Goal: Obtain resource: Download file/media

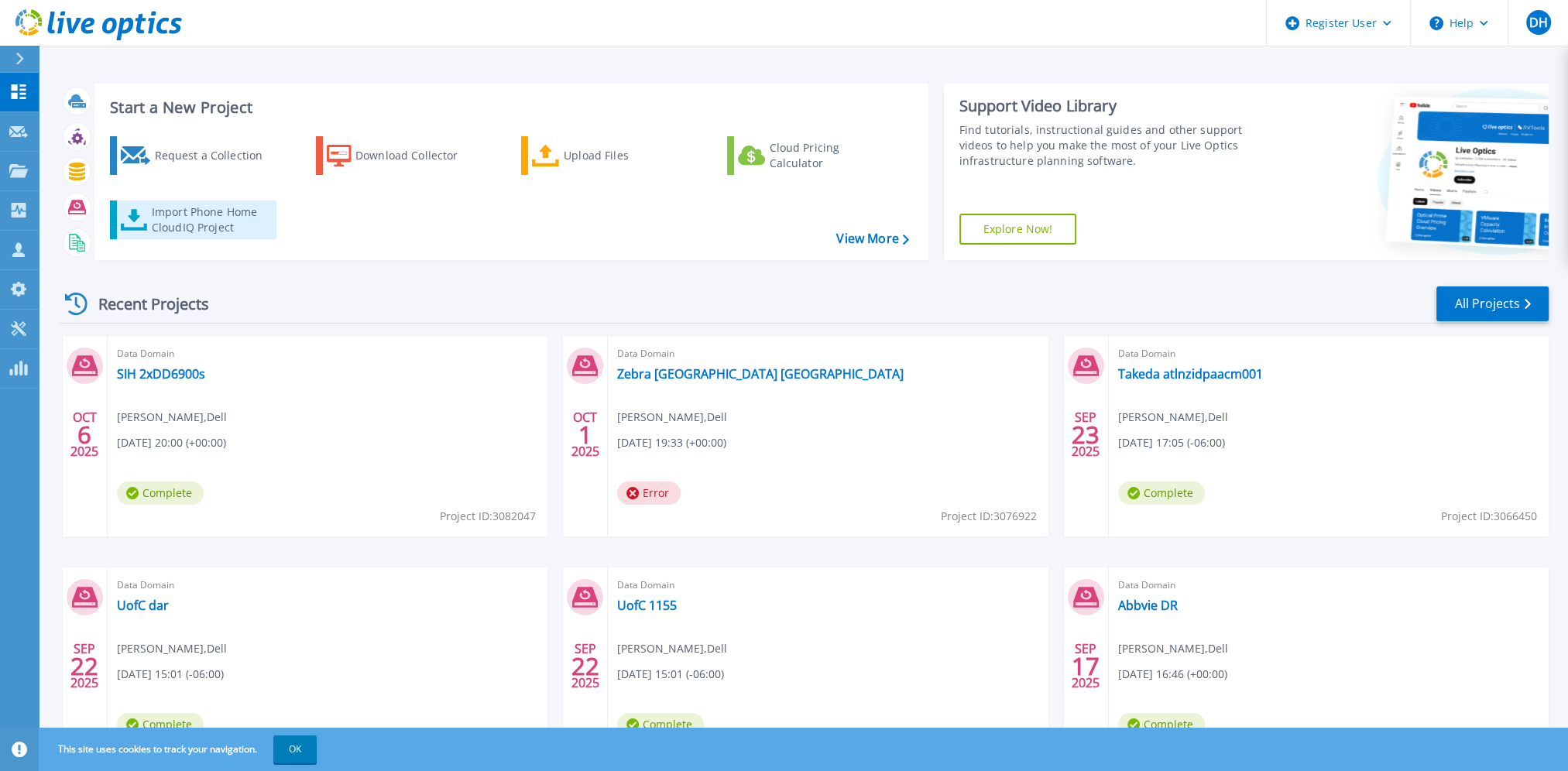
click at [210, 216] on div "Import Phone Home CloudIQ Project" at bounding box center [212, 219] width 121 height 31
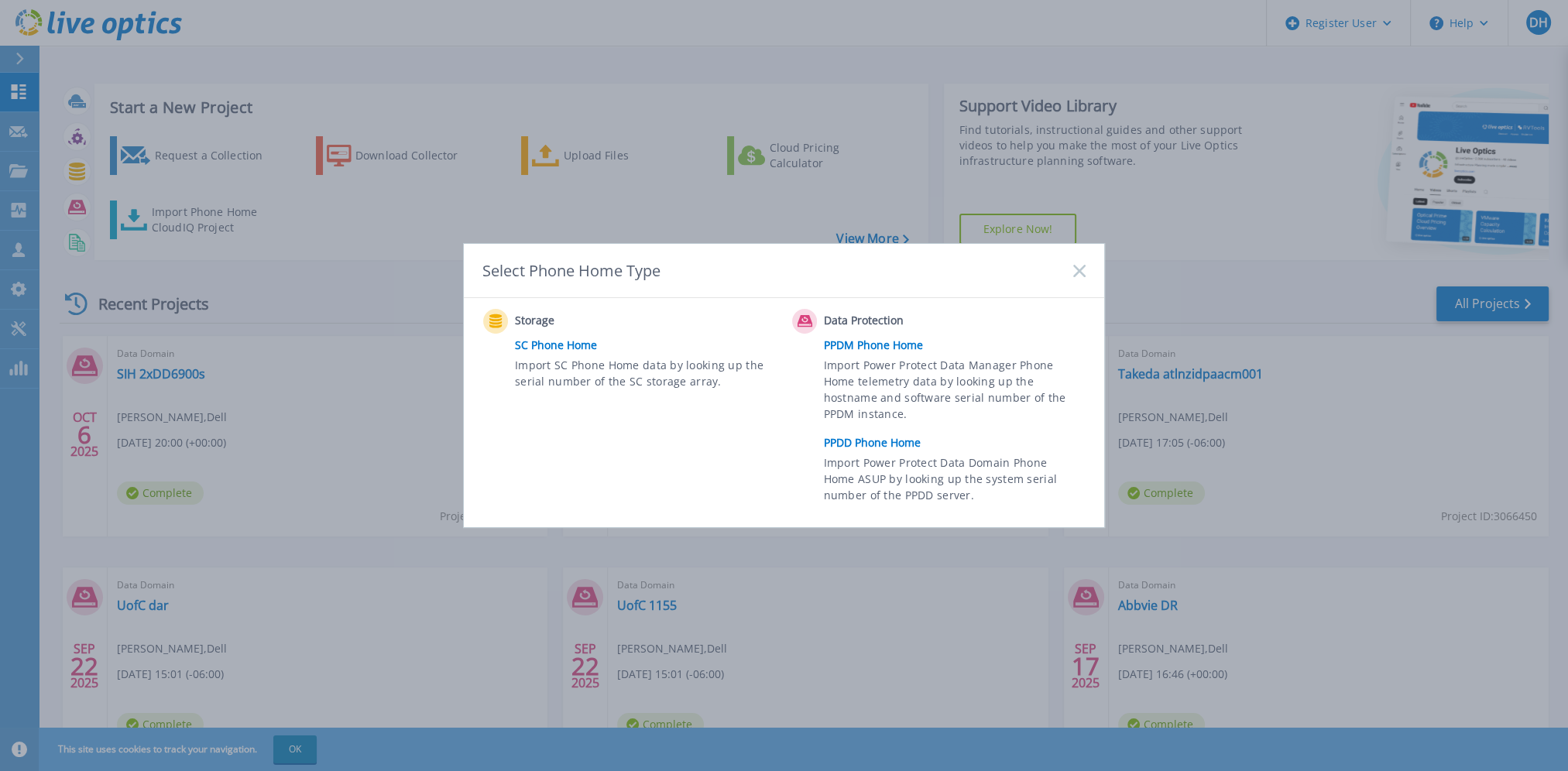
click at [886, 442] on link "PPDD Phone Home" at bounding box center [958, 442] width 270 height 24
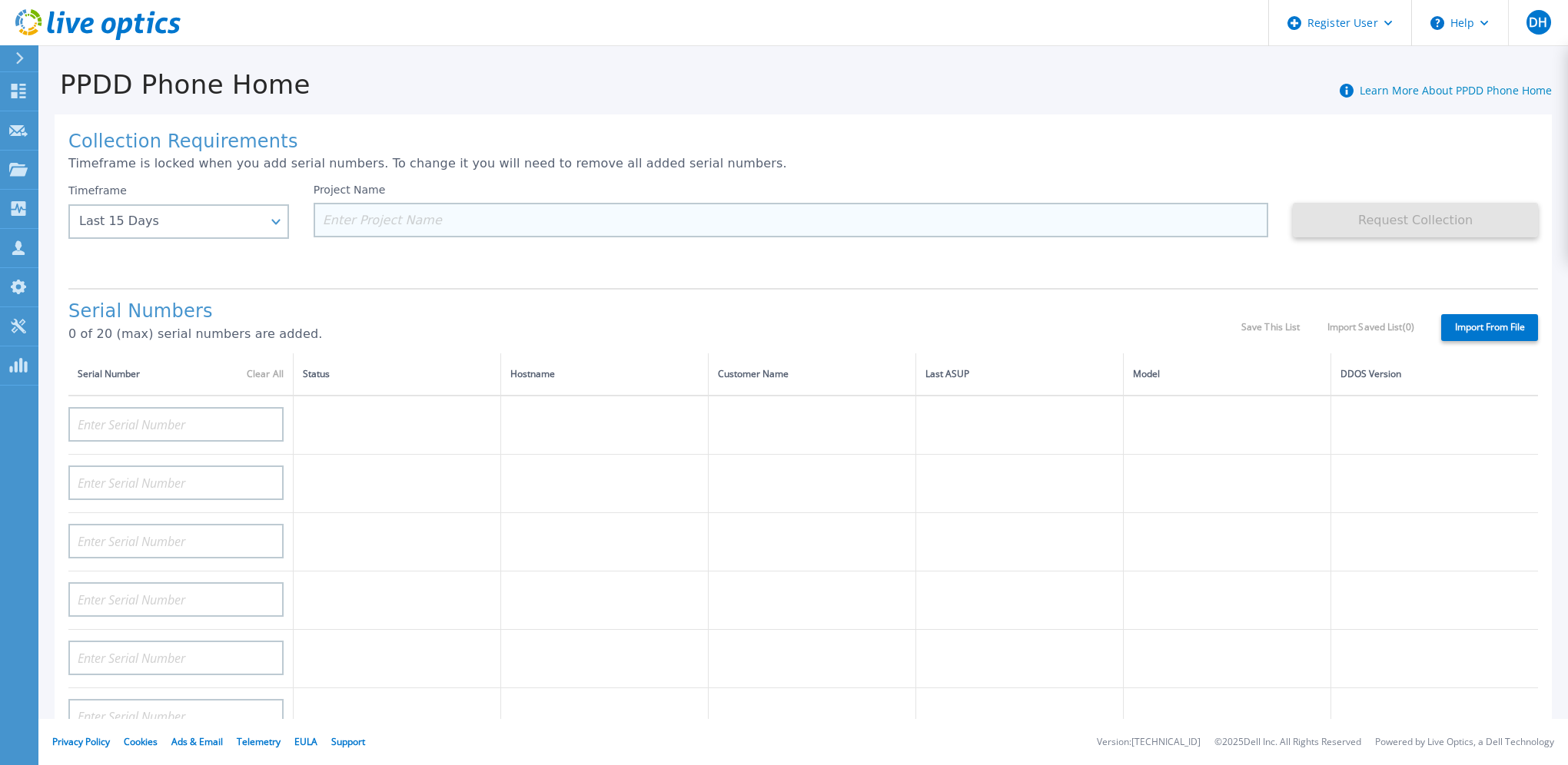
click at [429, 224] on input at bounding box center [791, 220] width 956 height 35
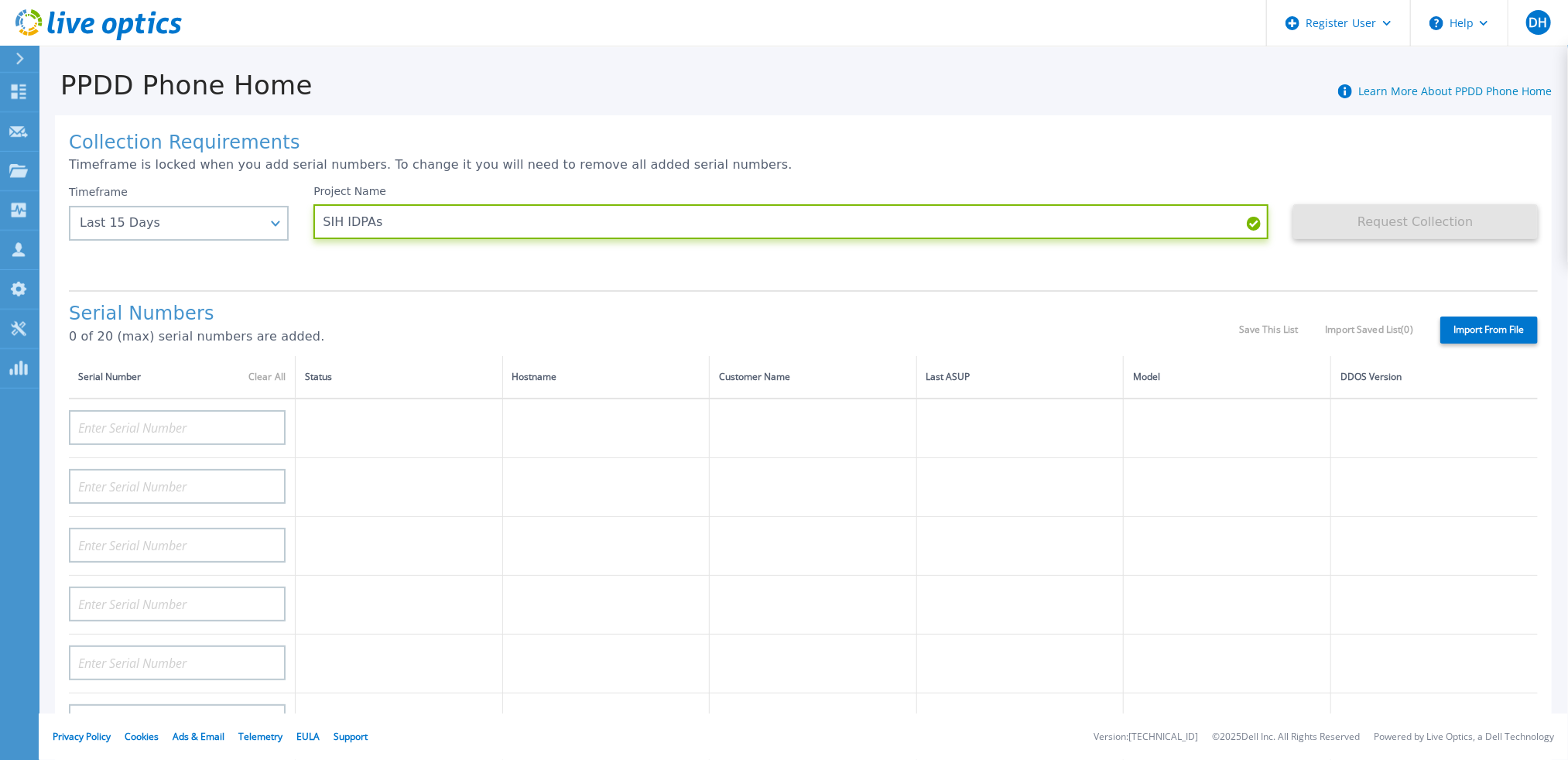
type input "SIH IDPAs"
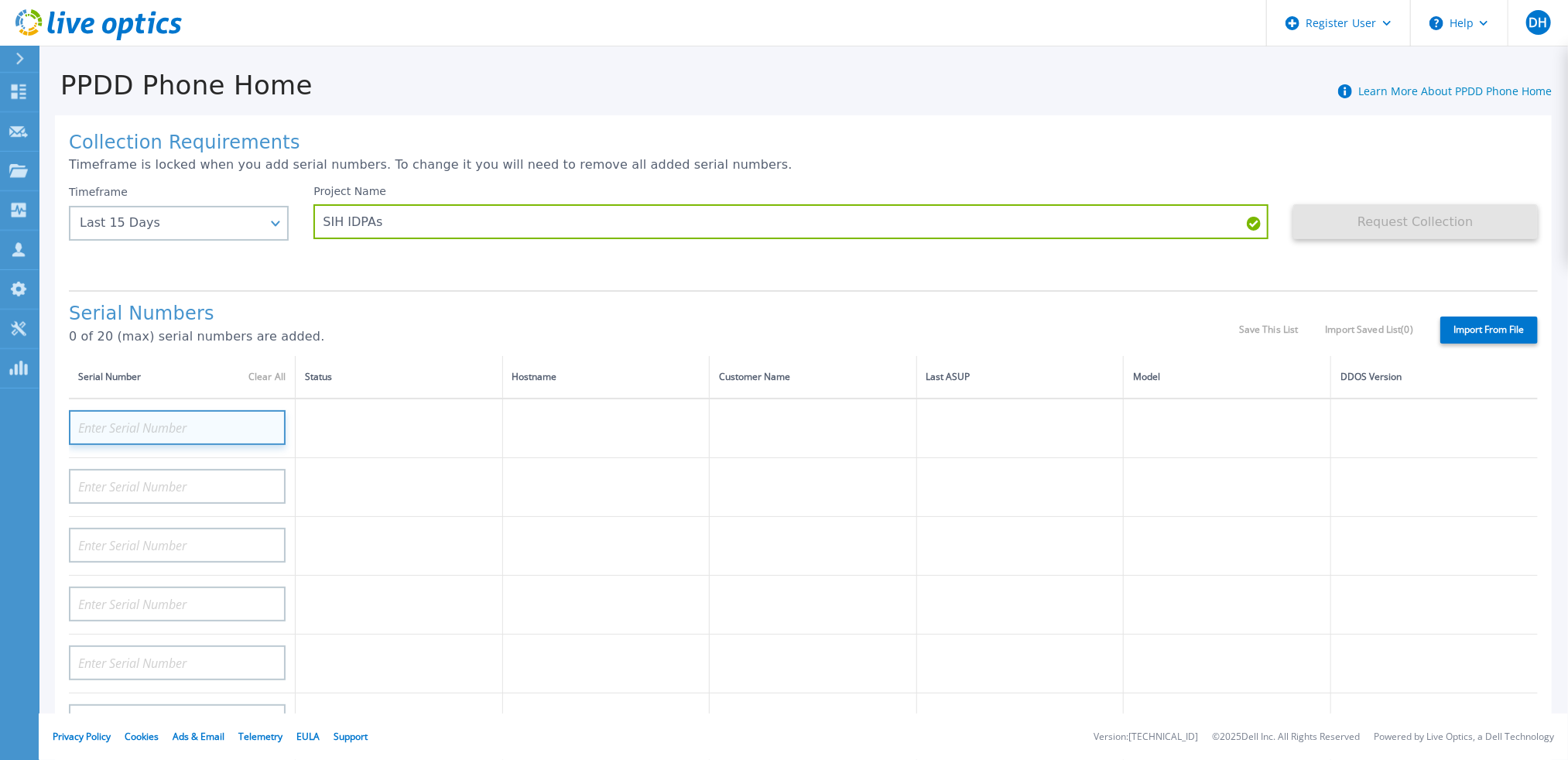
click at [155, 426] on input at bounding box center [177, 427] width 216 height 35
paste input "APM00190603471"
type input "APM00190603471"
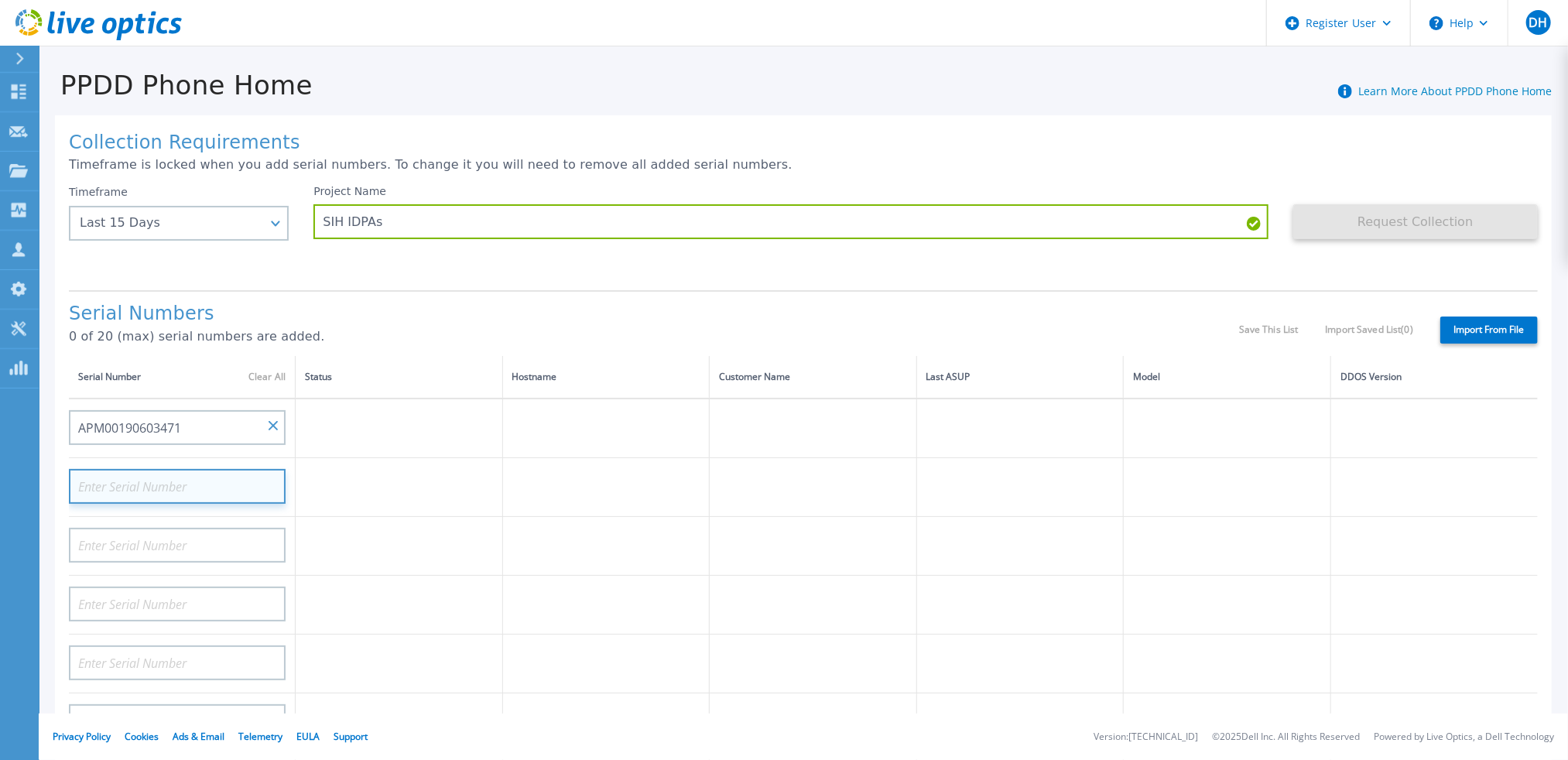
click at [143, 489] on input at bounding box center [177, 487] width 216 height 35
click at [181, 489] on input at bounding box center [177, 487] width 216 height 35
paste input "APM00190528369"
type input "APM00190528369"
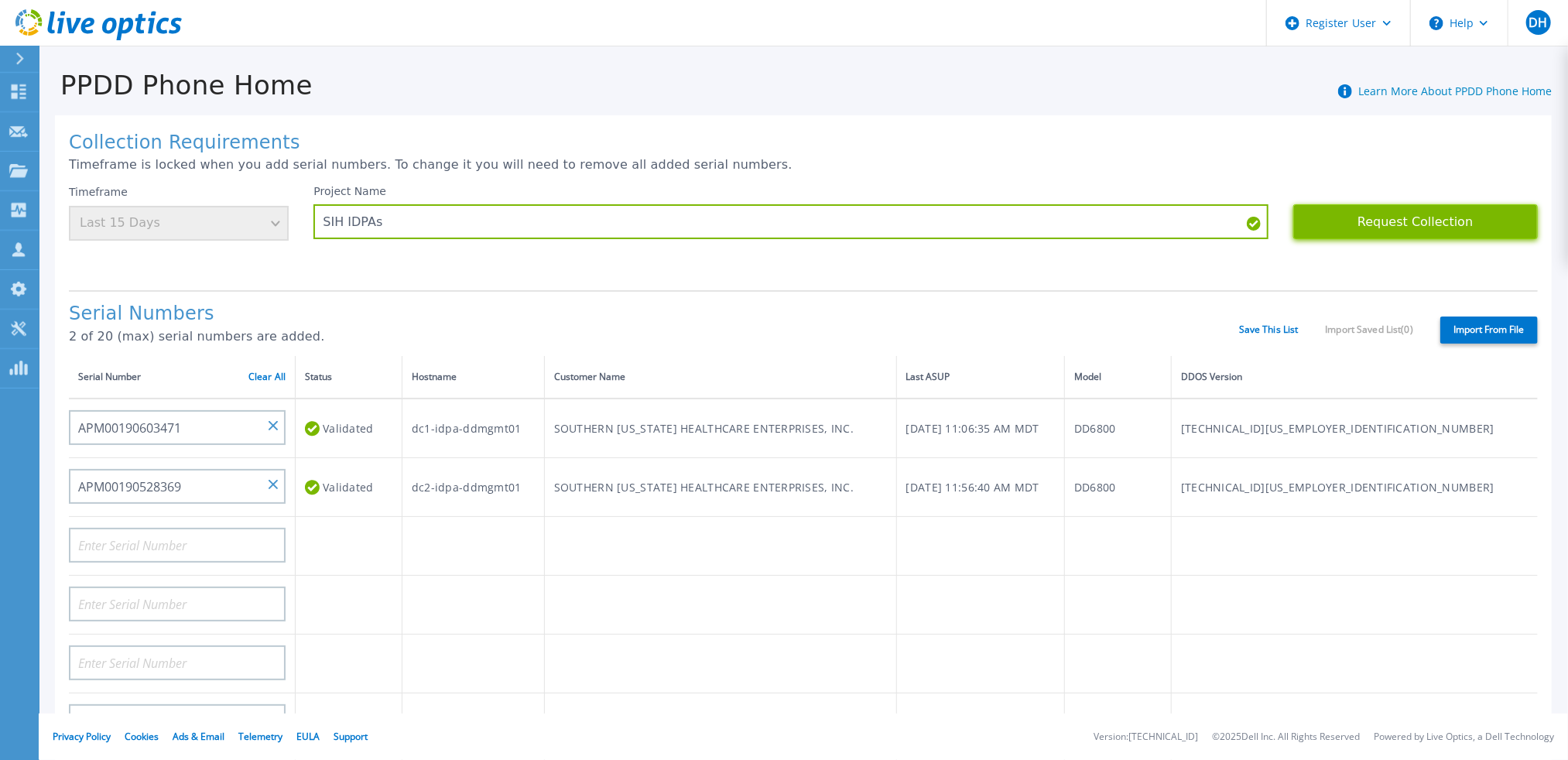
click at [1428, 221] on button "Request Collection" at bounding box center [1415, 222] width 244 height 35
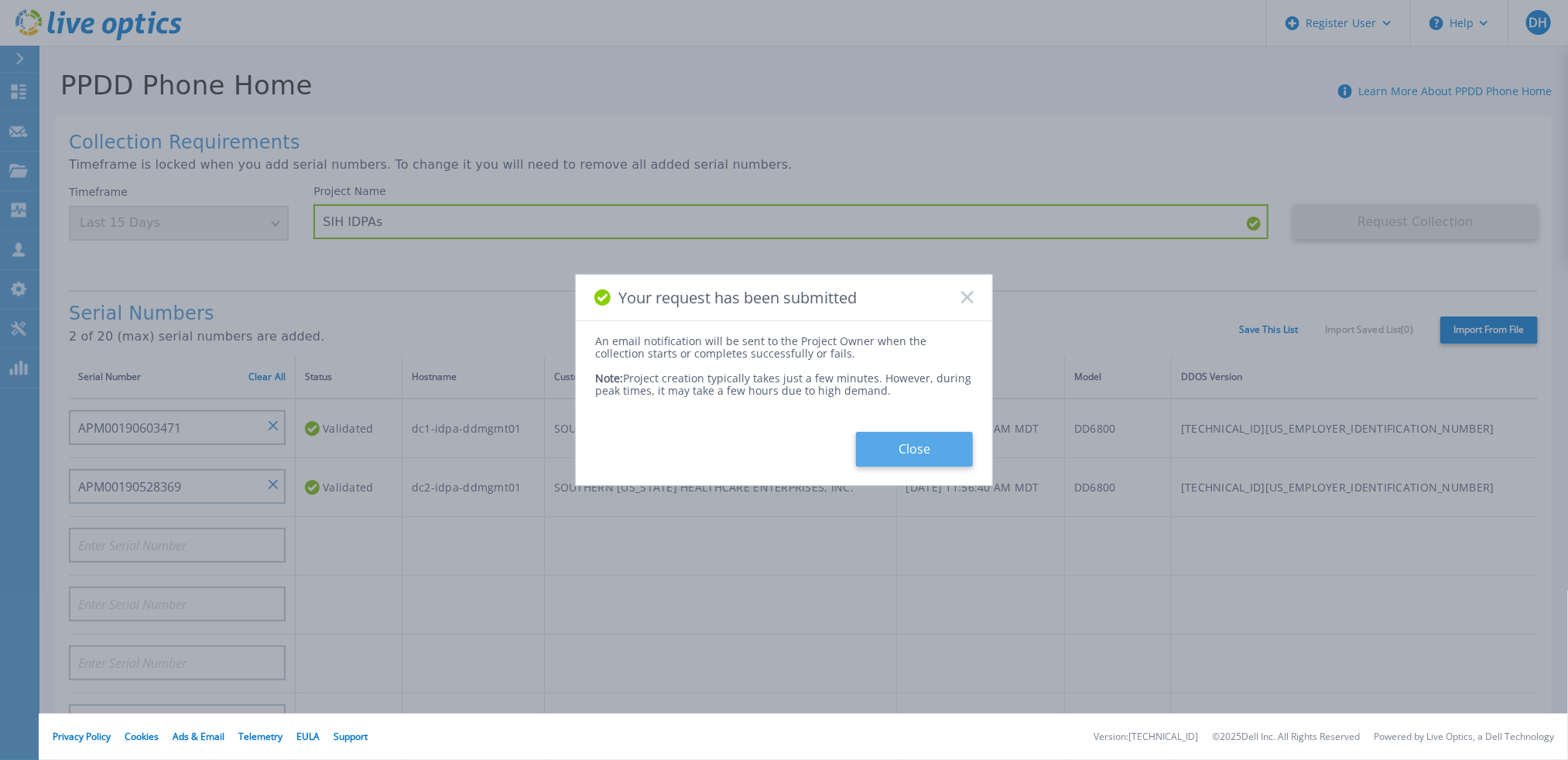
click at [928, 445] on button "Close" at bounding box center [914, 449] width 116 height 35
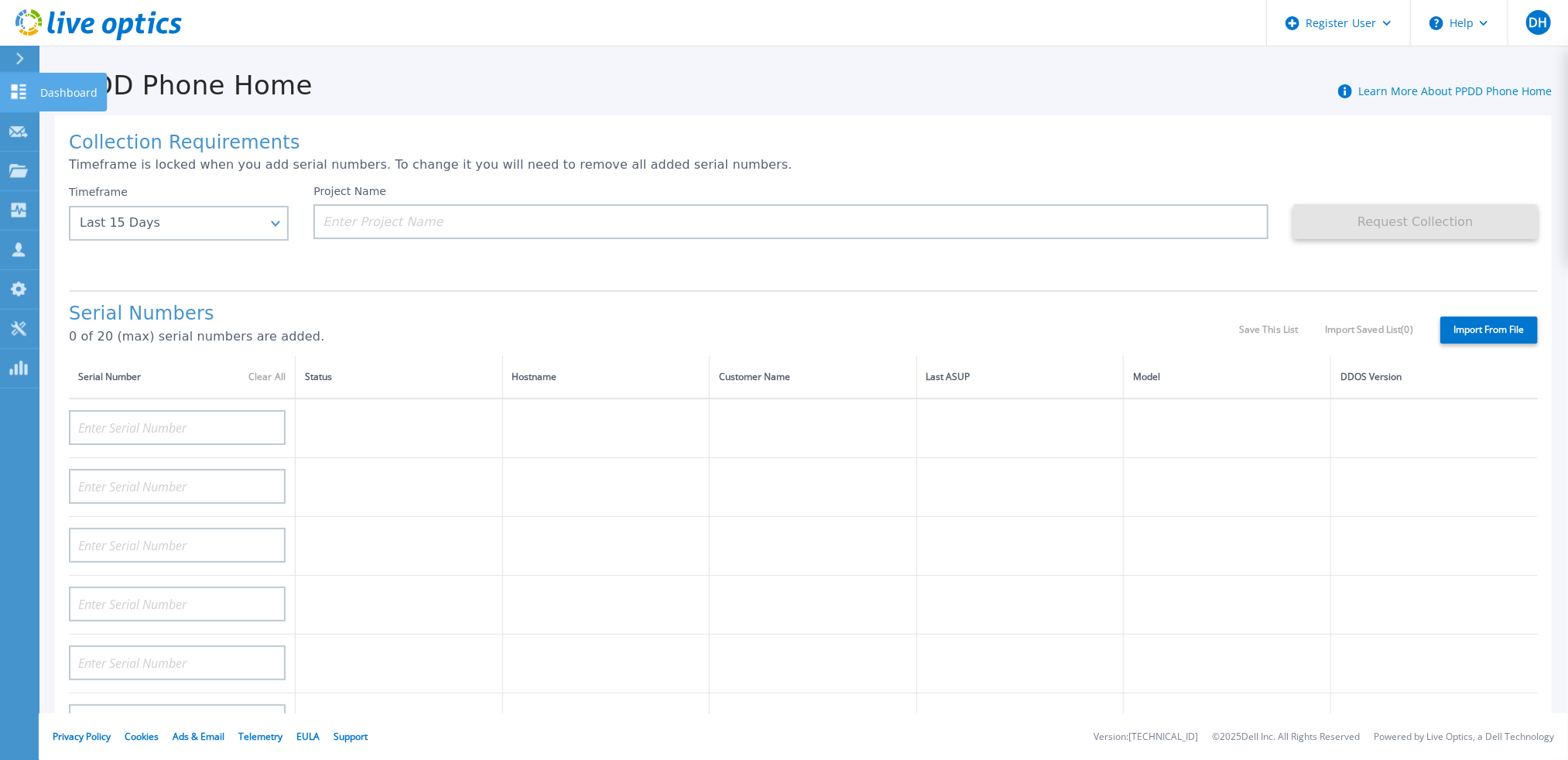
click at [28, 96] on link "Dashboard Dashboard" at bounding box center [19, 92] width 39 height 39
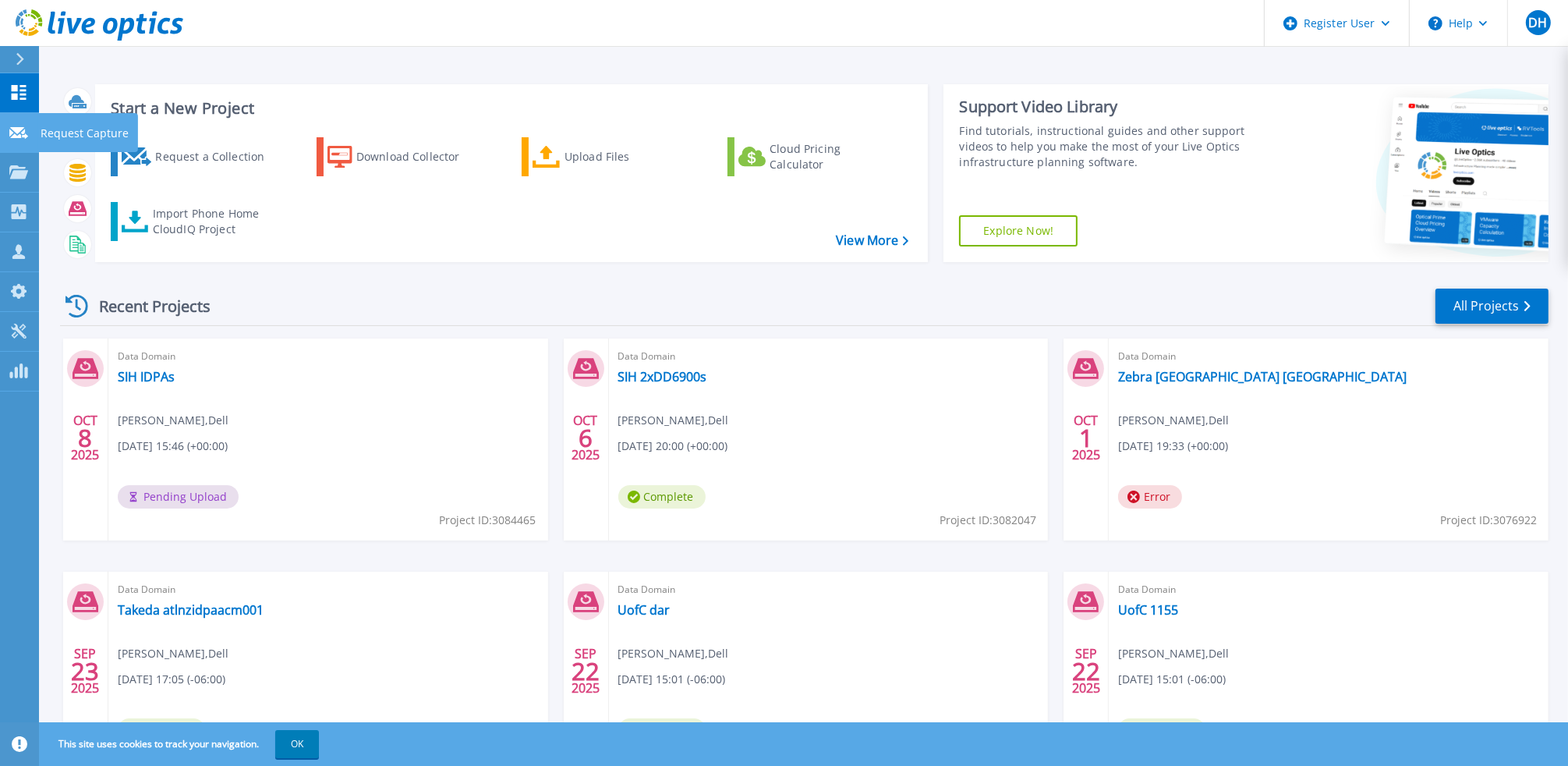
click at [23, 143] on link "Request Capture Request Capture" at bounding box center [19, 132] width 39 height 40
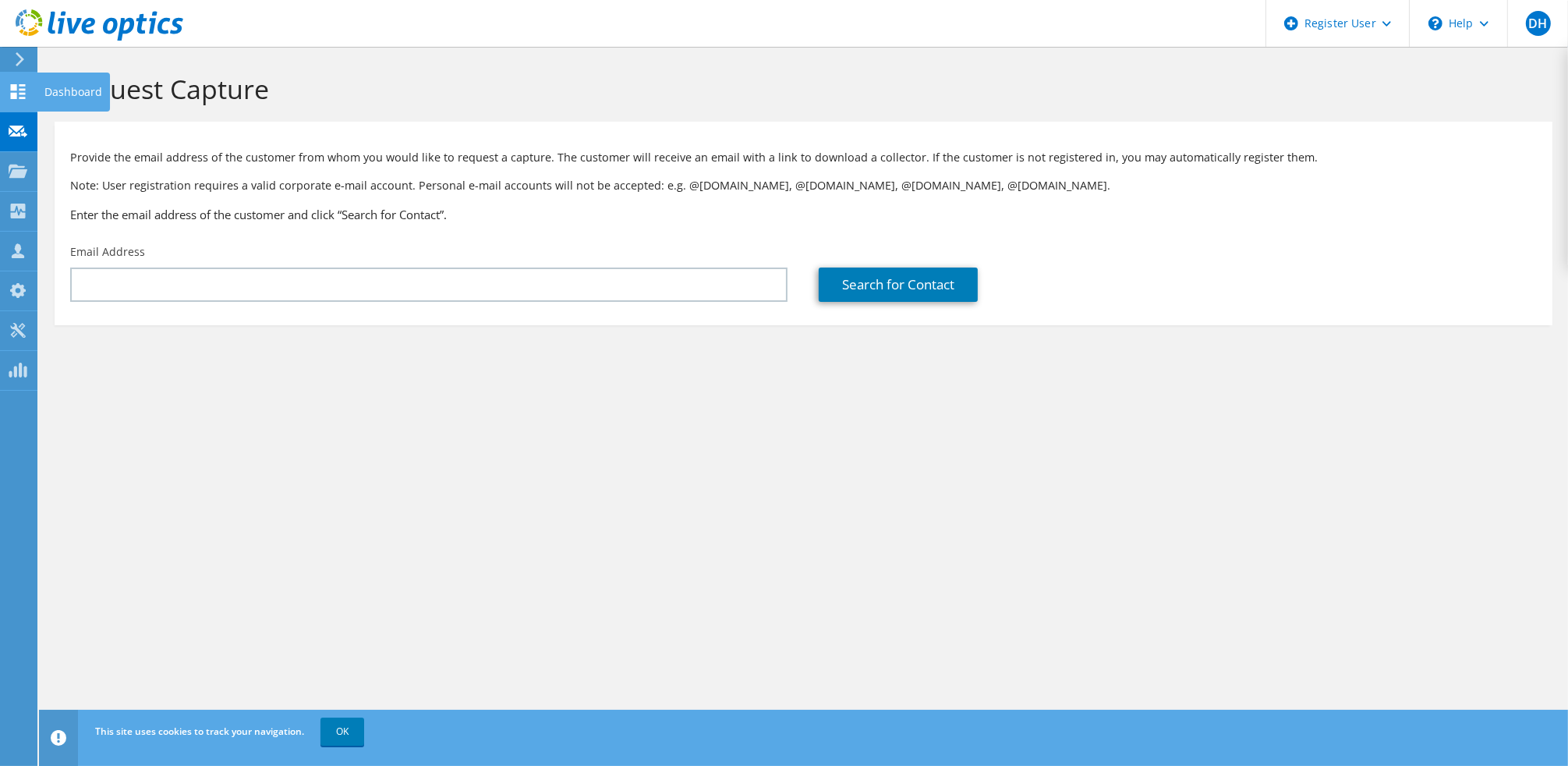
click at [21, 94] on use at bounding box center [18, 91] width 15 height 15
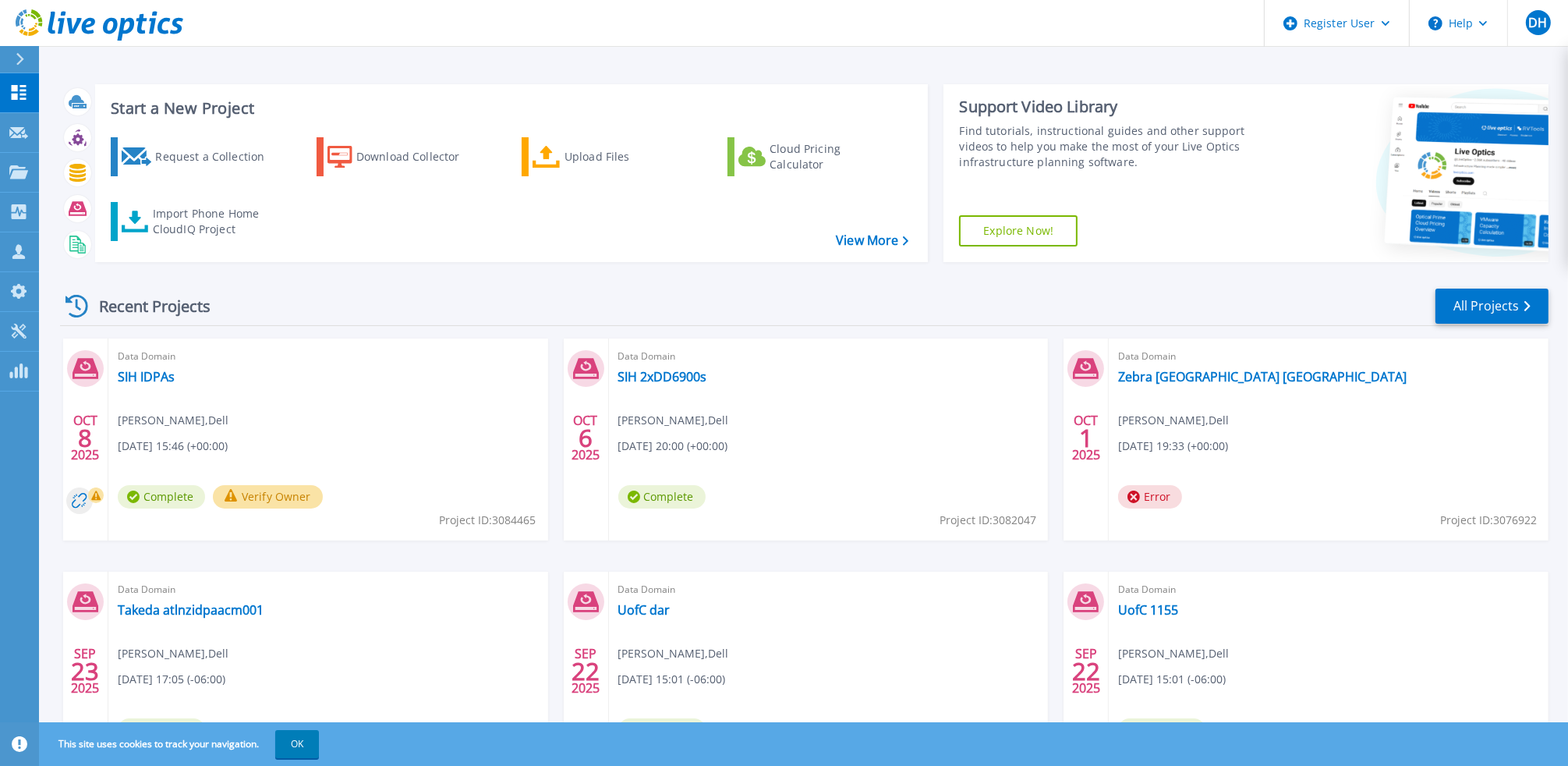
click at [265, 500] on button "Verify Owner" at bounding box center [267, 497] width 110 height 24
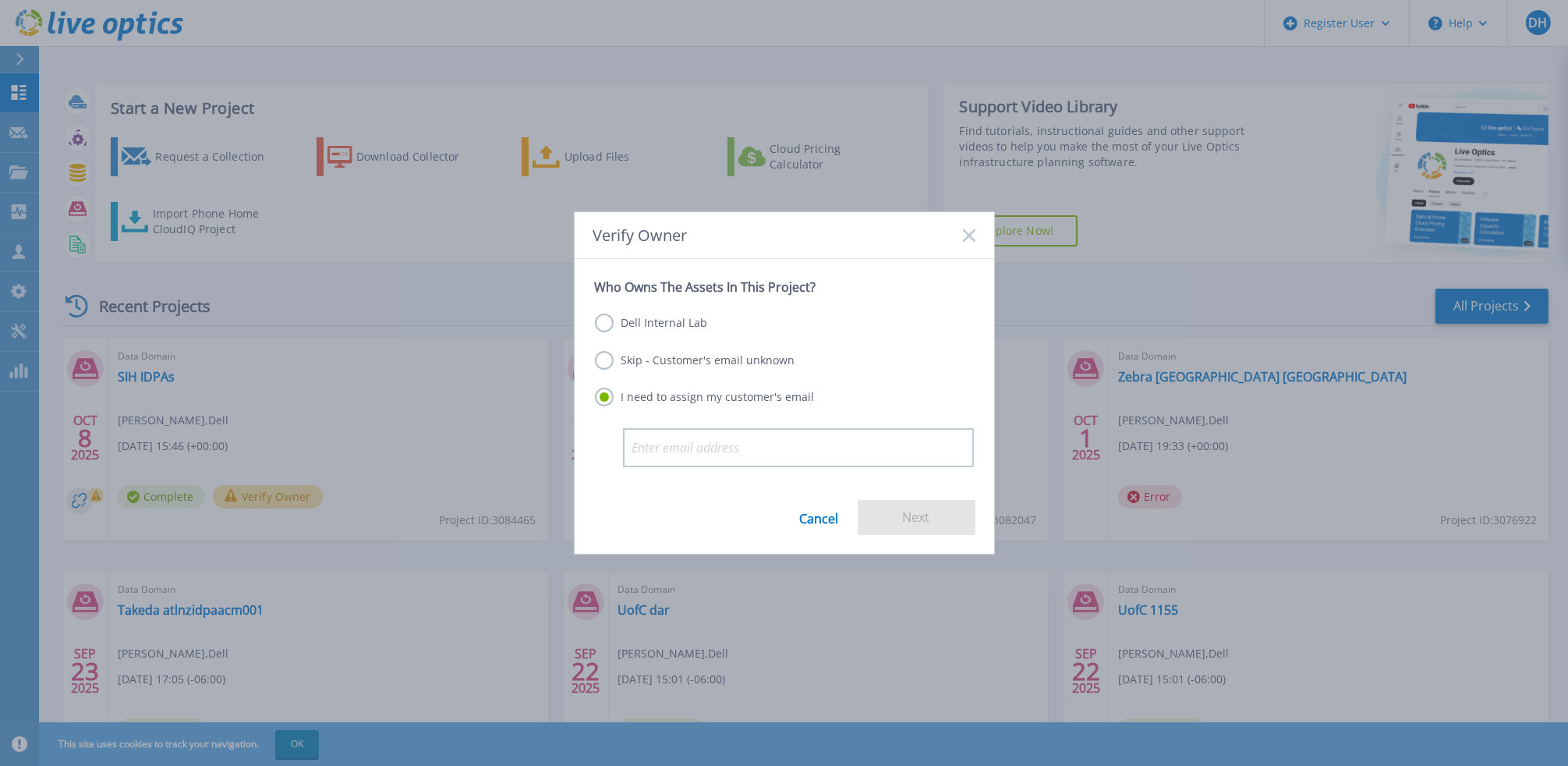
click at [607, 325] on label "Dell Internal Lab" at bounding box center [651, 322] width 113 height 19
click at [0, 0] on input "Dell Internal Lab" at bounding box center [0, 0] width 0 height 0
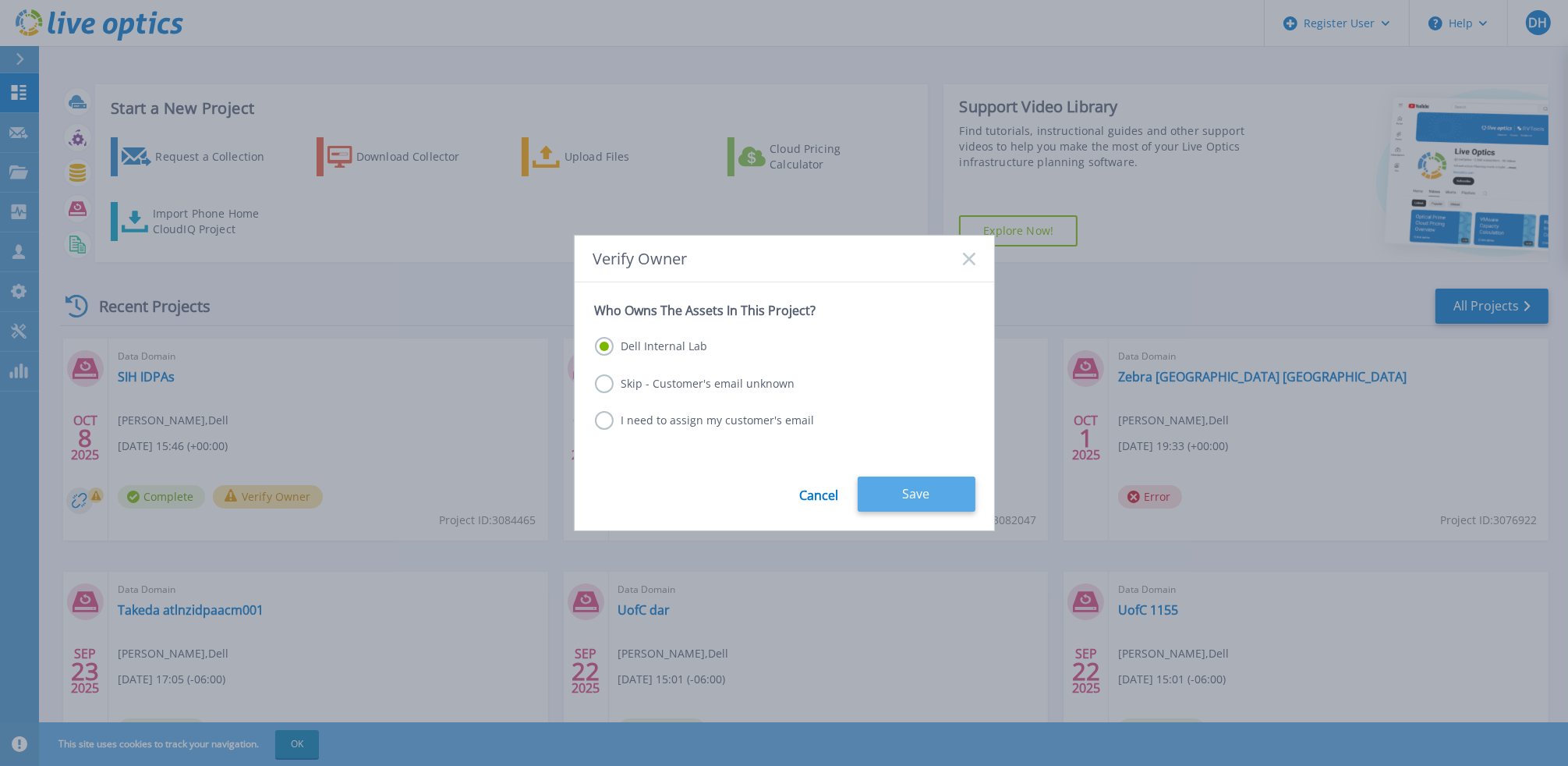
click at [927, 493] on button "Save" at bounding box center [916, 494] width 117 height 35
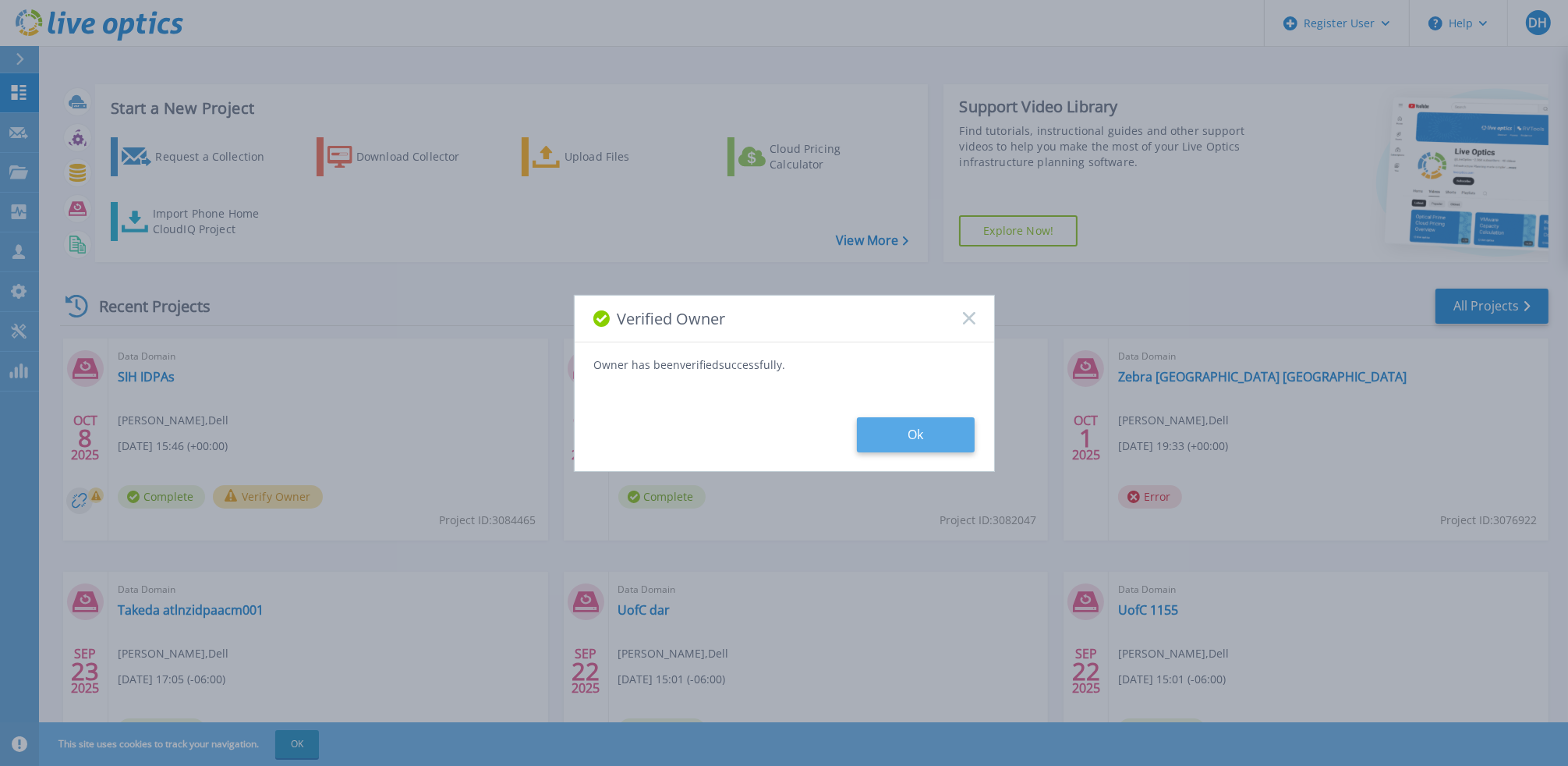
click at [920, 430] on button "Ok" at bounding box center [915, 435] width 117 height 35
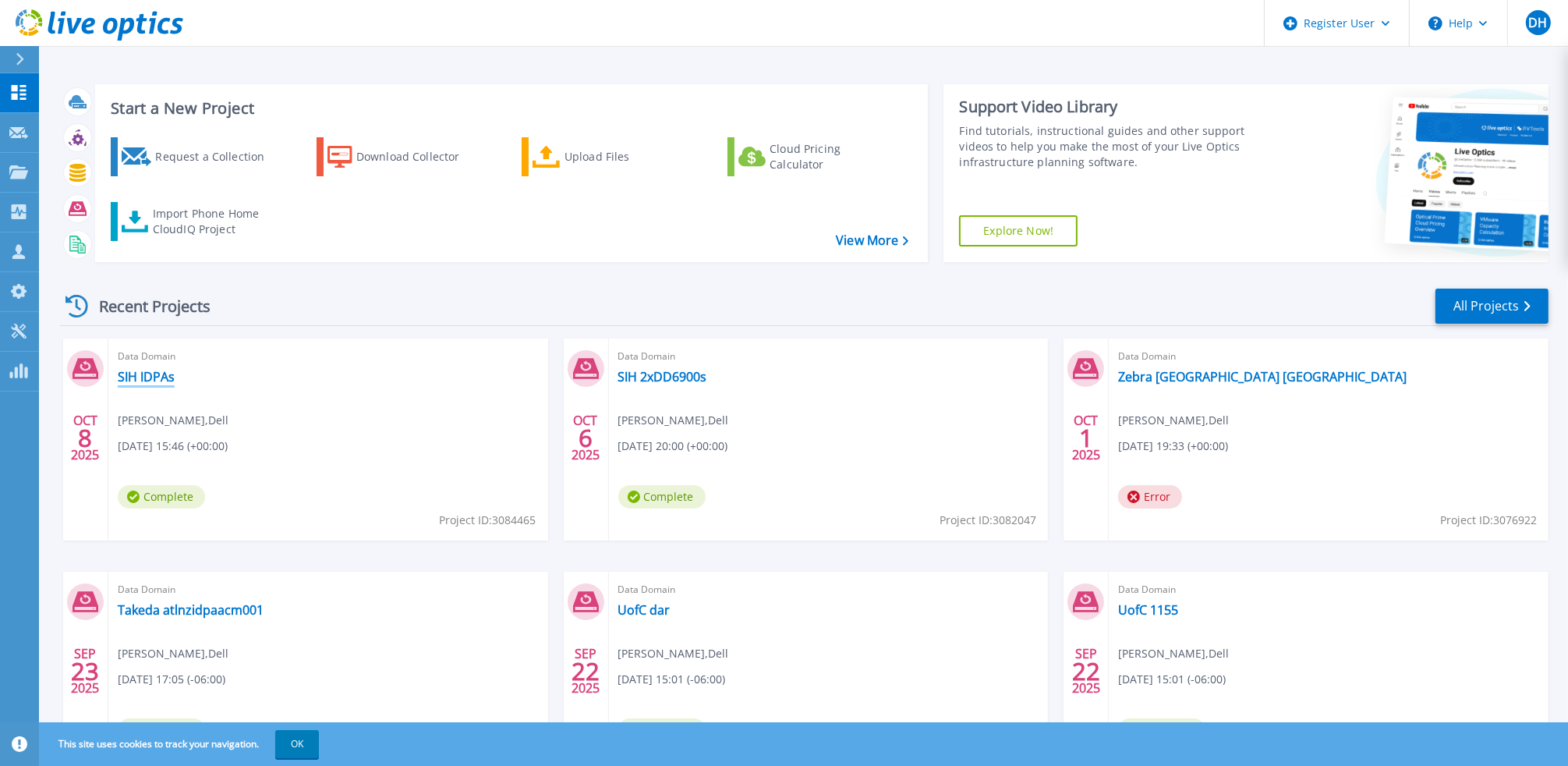
click at [164, 380] on link "SIH IDPAs" at bounding box center [146, 377] width 57 height 16
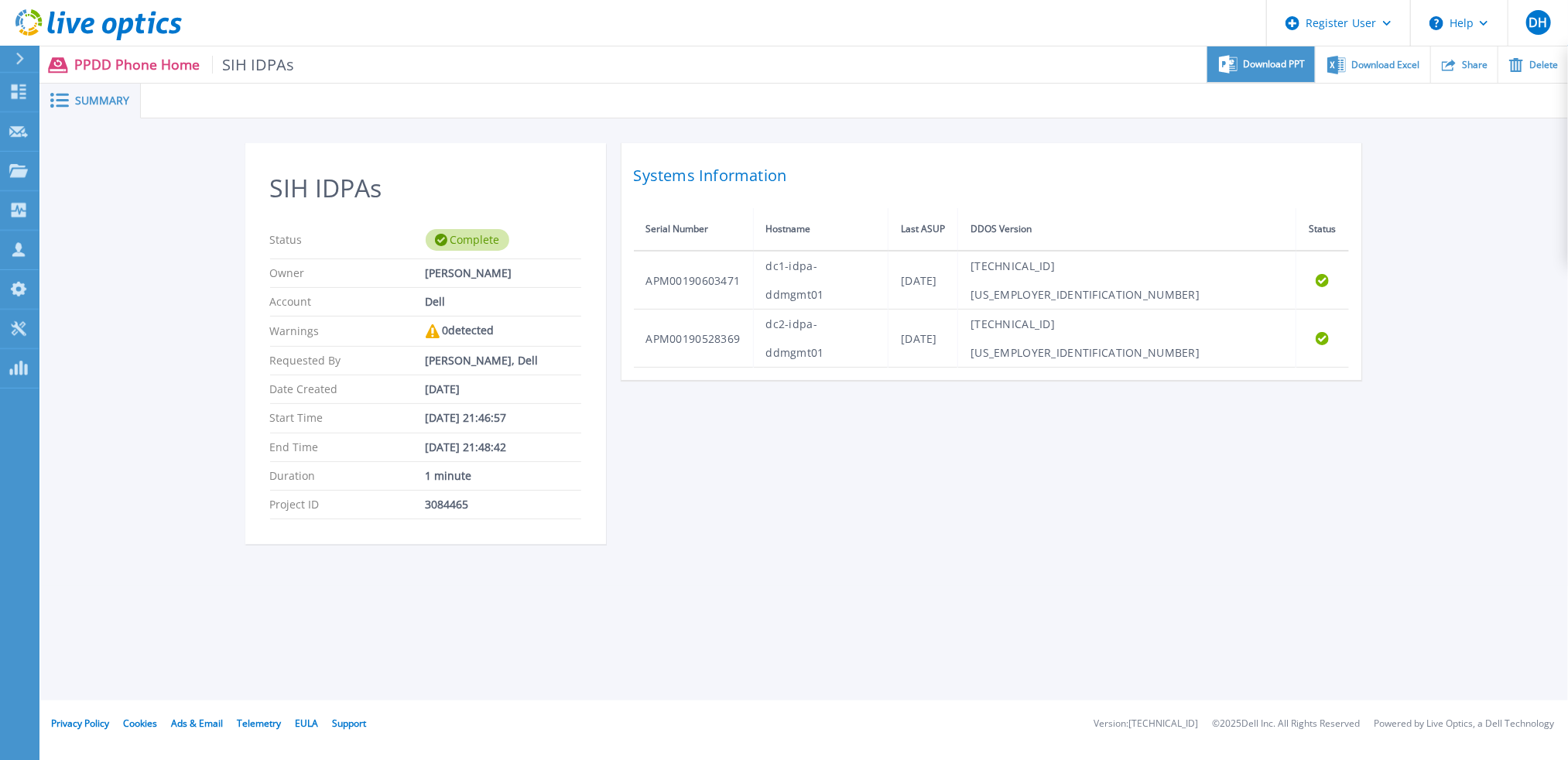
click at [1269, 64] on span "Download PPT" at bounding box center [1274, 64] width 62 height 10
click at [1430, 172] on div "SIH IDPAs Status Complete Owner [PERSON_NAME] Account Dell Warnings 0 detected …" at bounding box center [805, 352] width 1527 height 468
click at [1384, 72] on div "Download Excel" at bounding box center [1373, 65] width 114 height 37
